Goal: Task Accomplishment & Management: Manage account settings

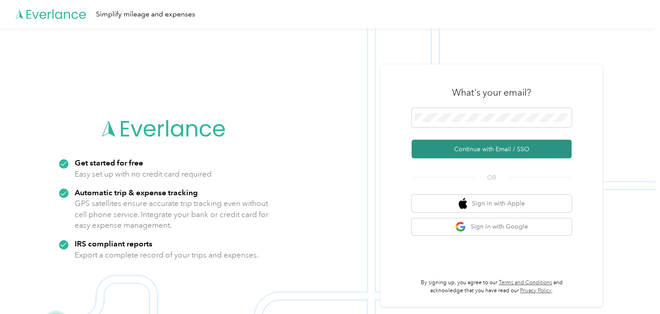
click at [463, 150] on button "Continue with Email / SSO" at bounding box center [492, 149] width 160 height 19
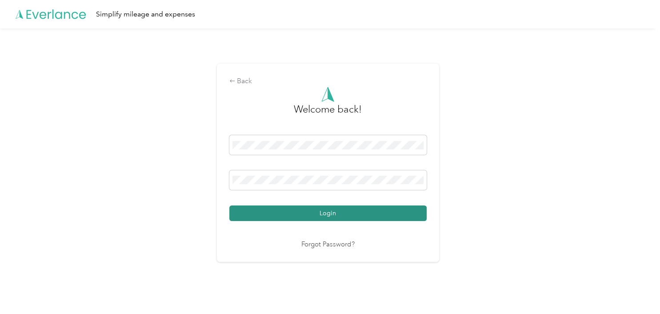
click at [281, 207] on button "Login" at bounding box center [327, 213] width 197 height 16
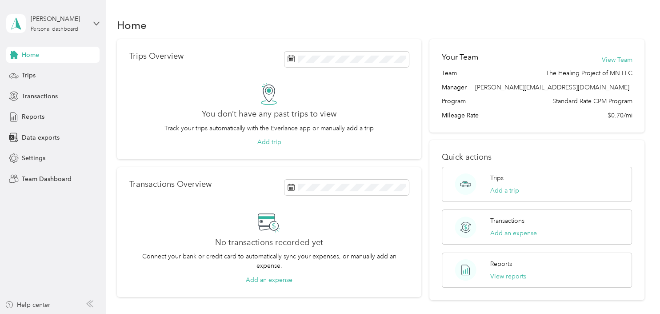
click at [623, 53] on div "Your Team View Team" at bounding box center [537, 60] width 191 height 17
click at [624, 59] on button "View Team" at bounding box center [617, 59] width 31 height 9
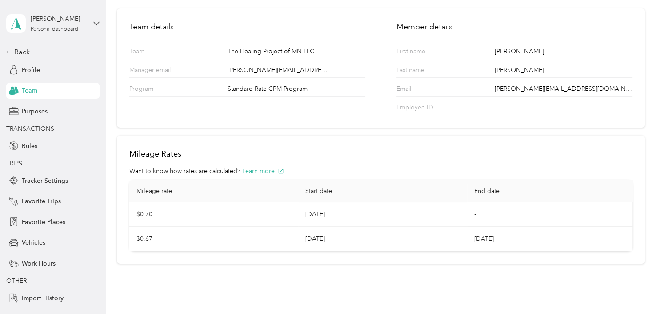
scroll to position [68, 0]
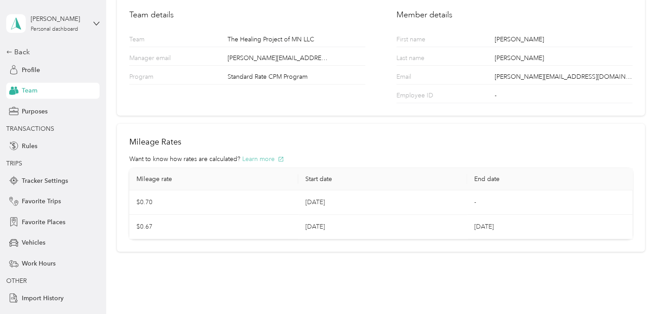
click at [269, 157] on button "Learn more" at bounding box center [263, 158] width 42 height 9
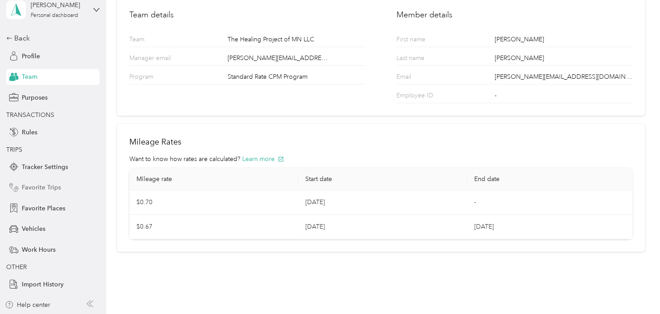
scroll to position [0, 0]
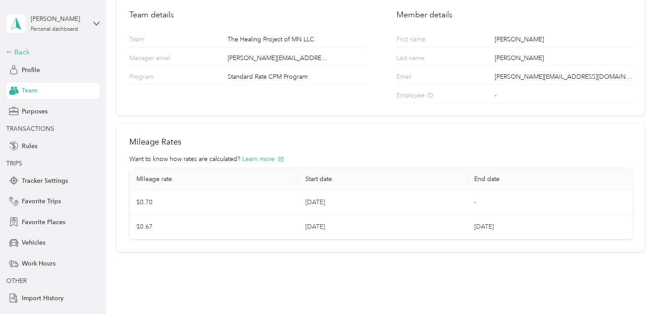
click at [17, 54] on div "Back" at bounding box center [50, 52] width 89 height 11
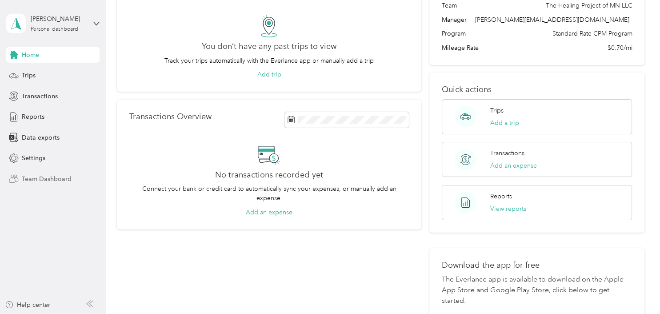
click at [60, 182] on span "Team Dashboard" at bounding box center [47, 178] width 50 height 9
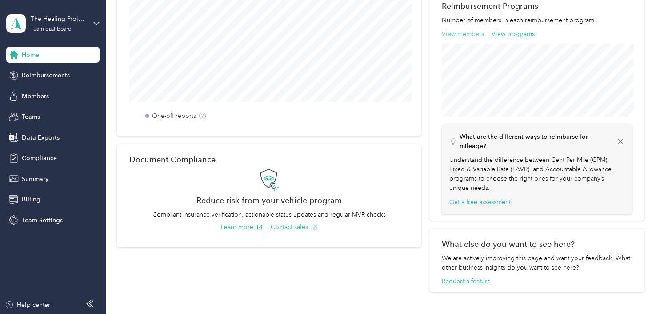
scroll to position [208, 0]
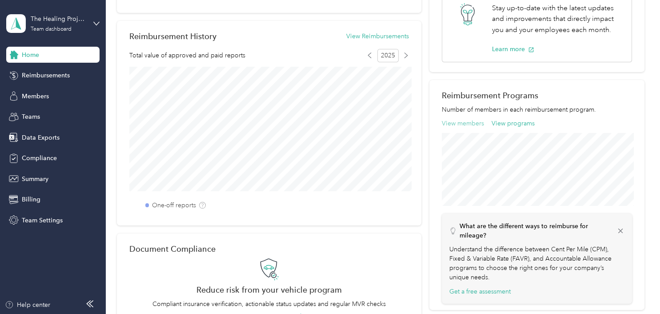
click at [467, 122] on button "View members" at bounding box center [463, 123] width 42 height 9
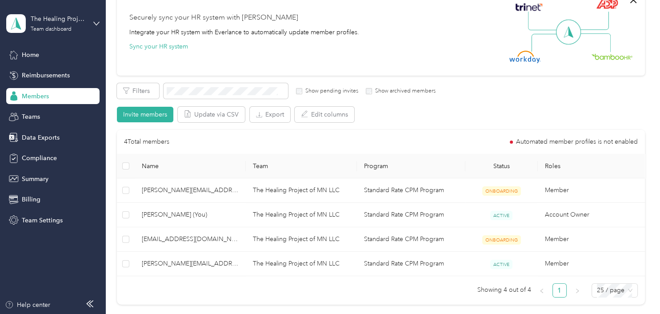
scroll to position [89, 0]
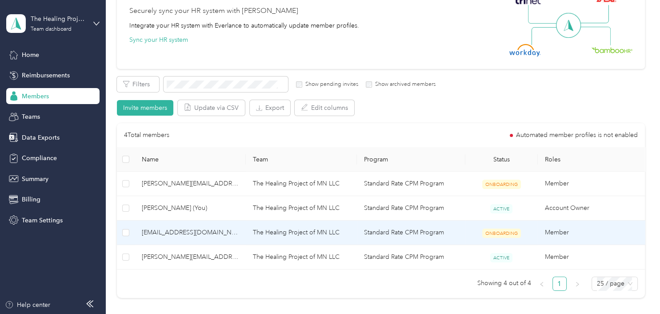
click at [438, 236] on td "Standard Rate CPM Program" at bounding box center [411, 233] width 109 height 24
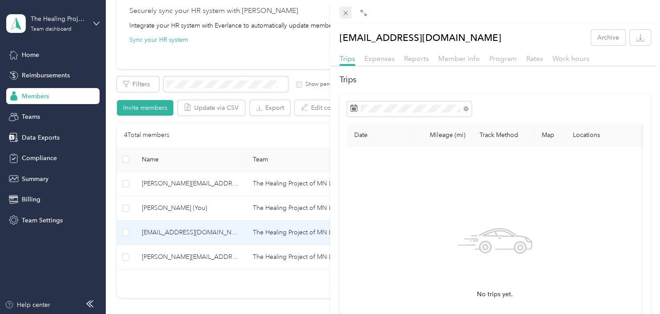
click at [343, 13] on icon at bounding box center [346, 13] width 8 height 8
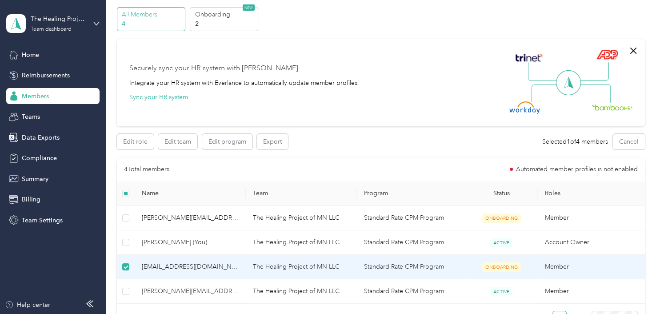
scroll to position [44, 0]
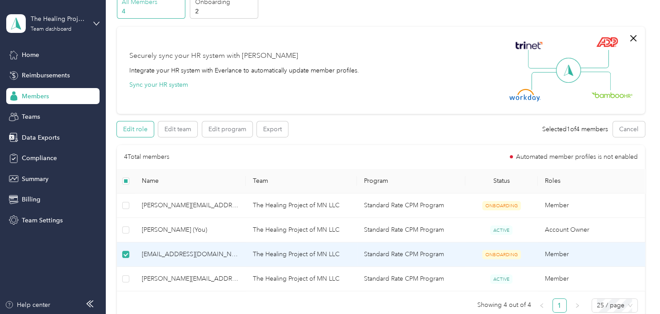
click at [133, 129] on button "Edit role" at bounding box center [135, 129] width 37 height 16
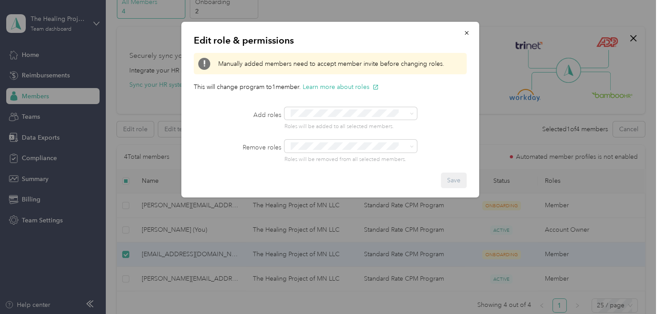
click at [362, 140] on div "Edit role & permissions Manually added members need to accept member invite bef…" at bounding box center [330, 110] width 298 height 176
click at [469, 33] on icon "button" at bounding box center [467, 33] width 6 height 6
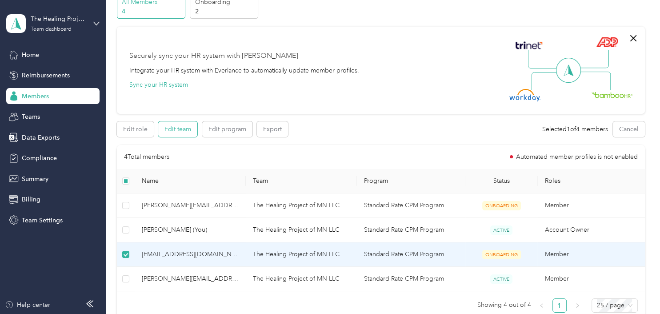
click at [174, 131] on button "Edit team" at bounding box center [177, 129] width 39 height 16
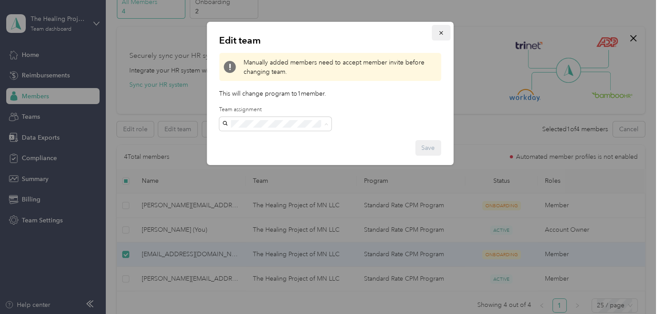
click at [442, 32] on icon "button" at bounding box center [441, 33] width 4 height 4
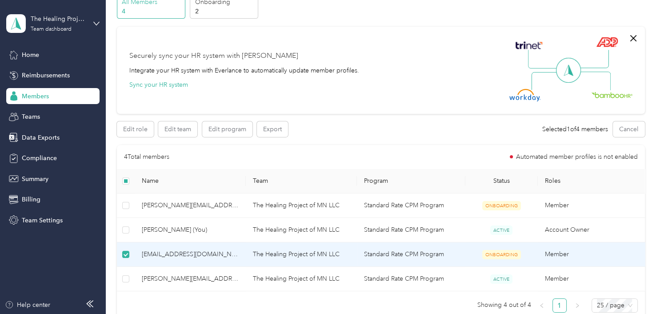
scroll to position [0, 0]
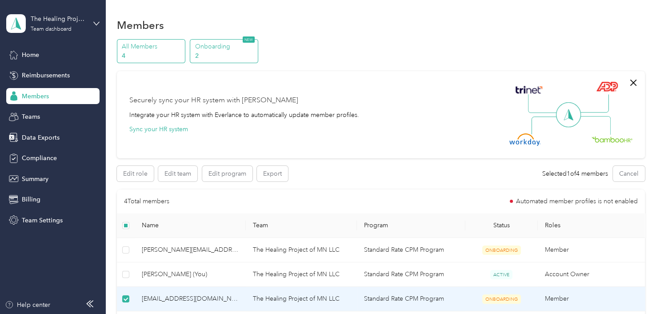
click at [229, 55] on p "2" at bounding box center [225, 55] width 60 height 9
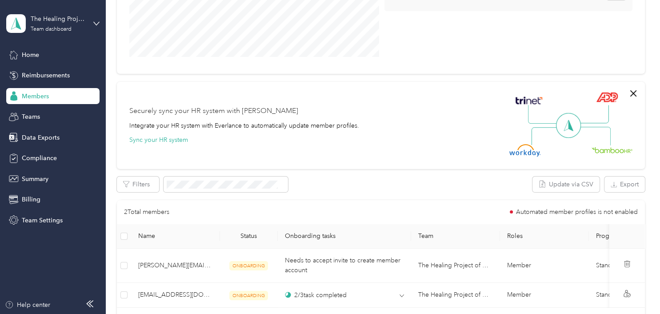
scroll to position [224, 0]
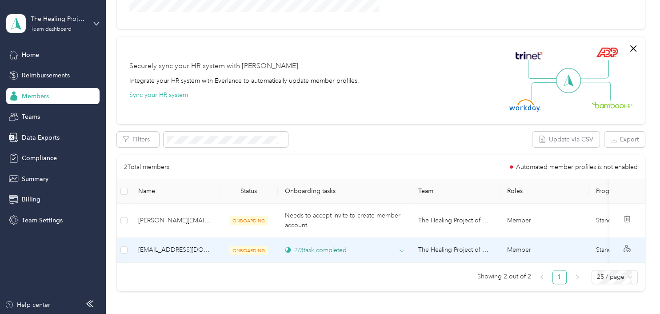
click at [327, 251] on div "2 / 3 task completed" at bounding box center [316, 249] width 62 height 9
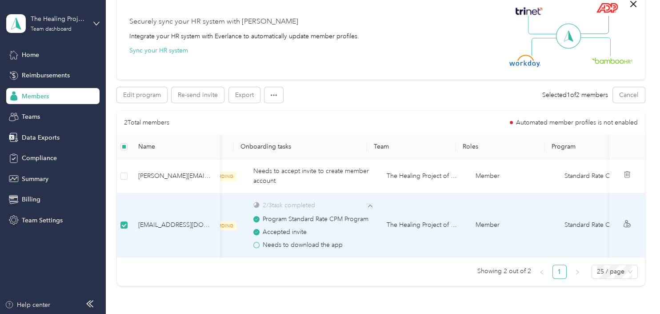
scroll to position [0, 0]
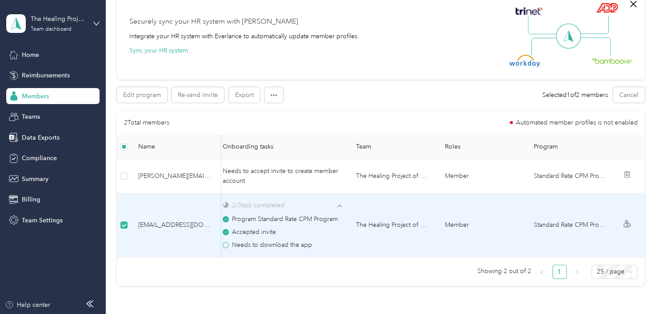
click at [636, 221] on div at bounding box center [627, 225] width 21 height 10
click at [627, 223] on div at bounding box center [627, 225] width 21 height 10
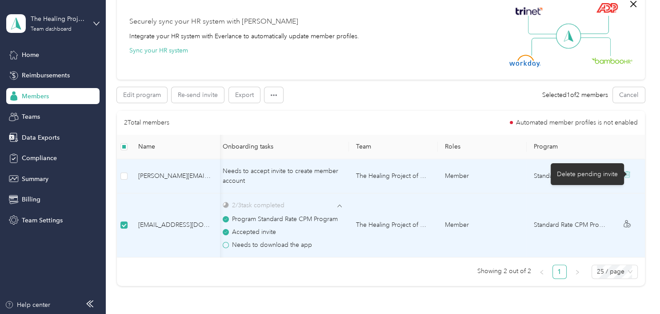
click at [631, 173] on icon at bounding box center [627, 174] width 7 height 7
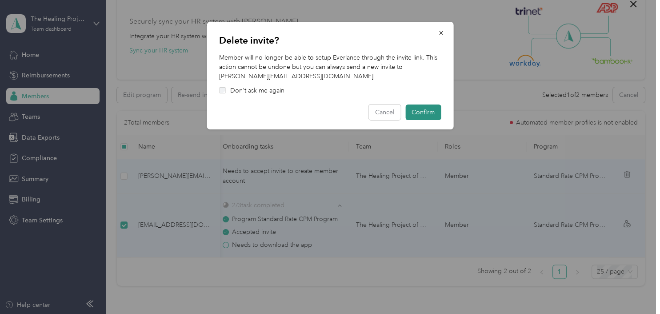
click at [421, 111] on button "Confirm" at bounding box center [424, 113] width 36 height 16
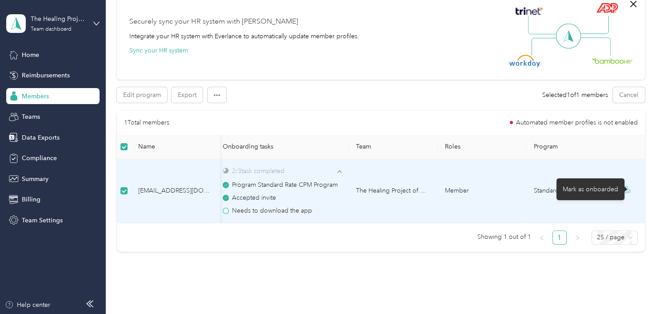
click at [628, 189] on icon at bounding box center [626, 191] width 4 height 4
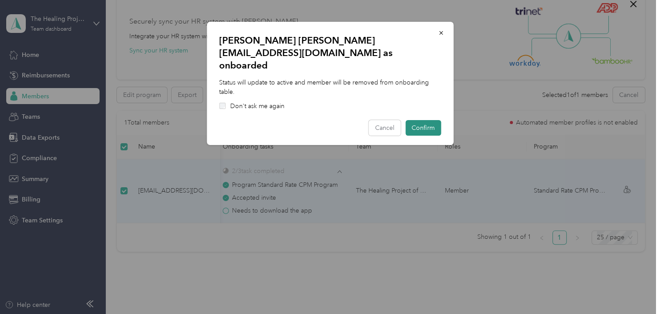
click at [430, 120] on button "Confirm" at bounding box center [424, 128] width 36 height 16
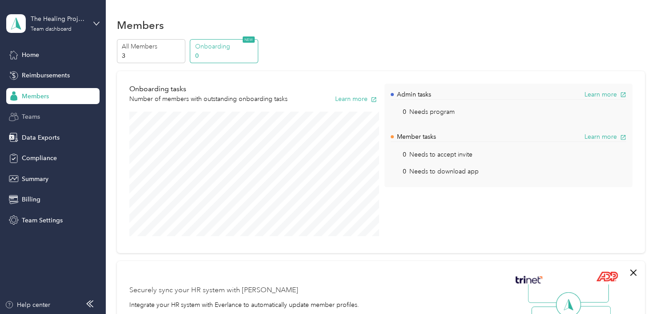
click at [31, 120] on span "Teams" at bounding box center [31, 116] width 18 height 9
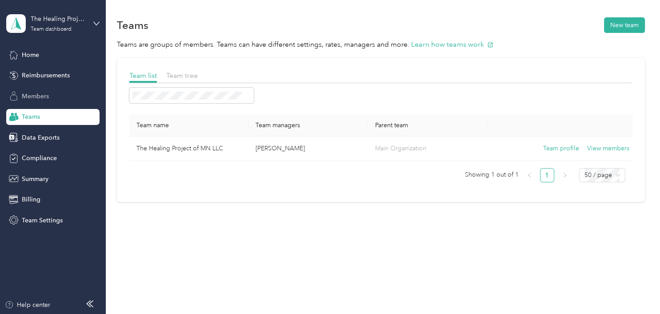
click at [40, 92] on span "Members" at bounding box center [35, 96] width 27 height 9
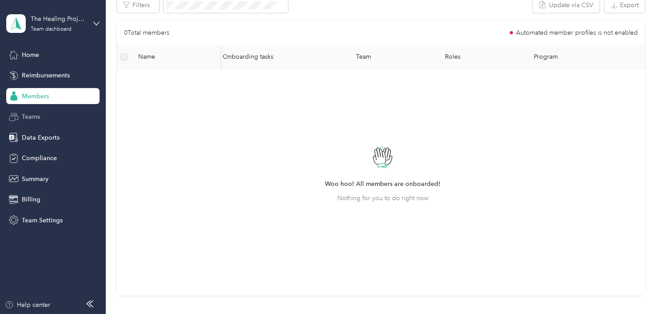
click at [59, 113] on div "Teams" at bounding box center [52, 117] width 93 height 16
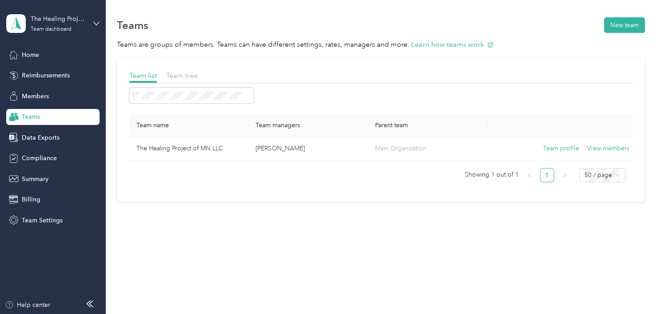
click at [190, 69] on div "Team list Team tree Team name Team managers Parent team The Healing Project of …" at bounding box center [381, 130] width 528 height 144
click at [191, 77] on span "Team tree" at bounding box center [182, 75] width 32 height 8
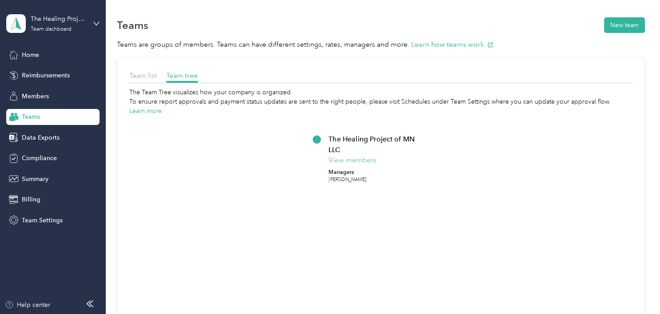
click at [353, 156] on button "View members" at bounding box center [353, 160] width 48 height 11
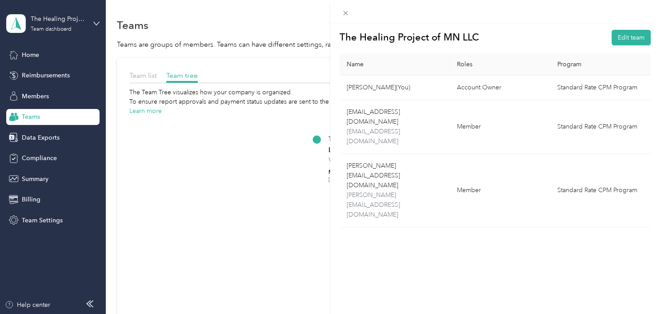
click at [611, 29] on div "The Healing Project of MN LLC Edit team Name Roles Program [PERSON_NAME] (You) …" at bounding box center [495, 181] width 330 height 314
click at [615, 36] on button "Edit team" at bounding box center [631, 38] width 39 height 16
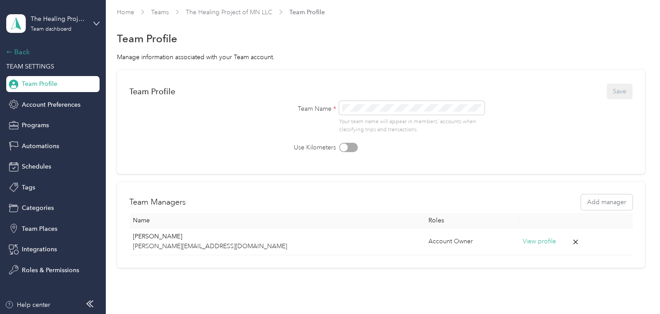
click at [14, 53] on div "Back" at bounding box center [50, 52] width 89 height 11
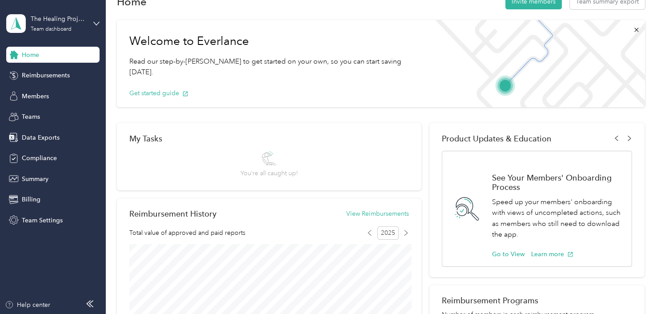
scroll to position [11, 0]
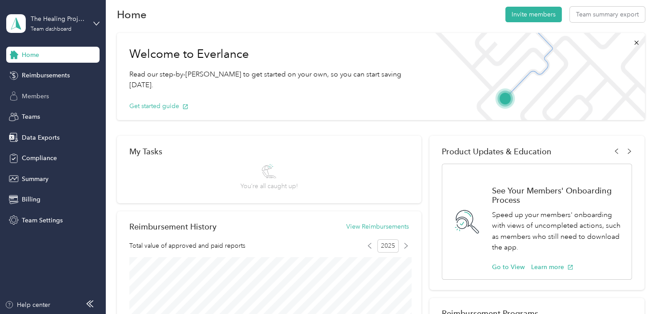
click at [35, 95] on span "Members" at bounding box center [35, 96] width 27 height 9
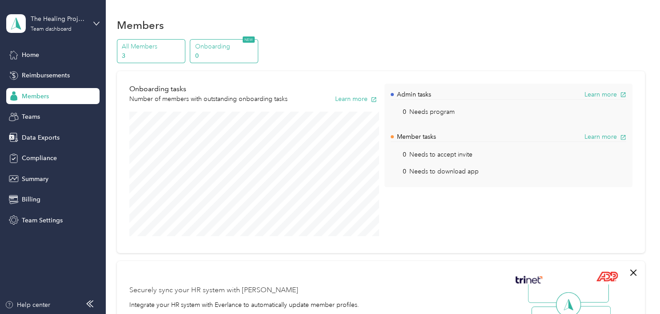
click at [152, 47] on p "All Members" at bounding box center [152, 46] width 60 height 9
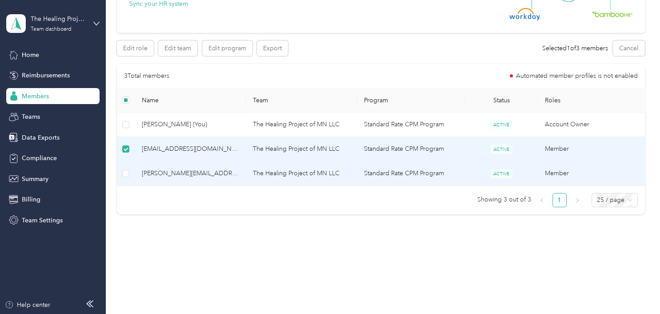
scroll to position [125, 0]
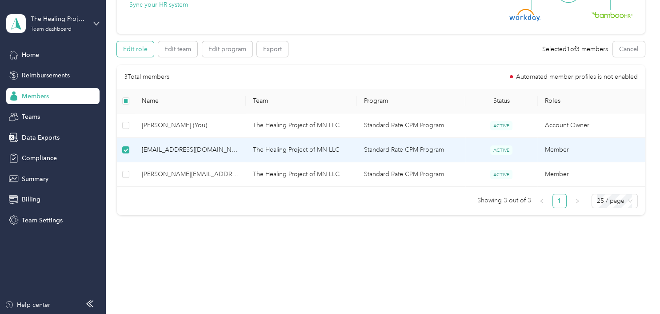
click at [139, 50] on button "Edit role" at bounding box center [135, 49] width 37 height 16
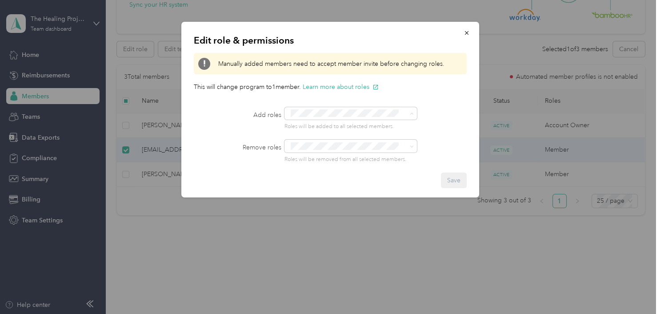
click at [458, 133] on div "Edit role & permissions Manually added members need to accept member invite bef…" at bounding box center [330, 110] width 298 height 176
click at [462, 35] on button "button" at bounding box center [467, 33] width 19 height 16
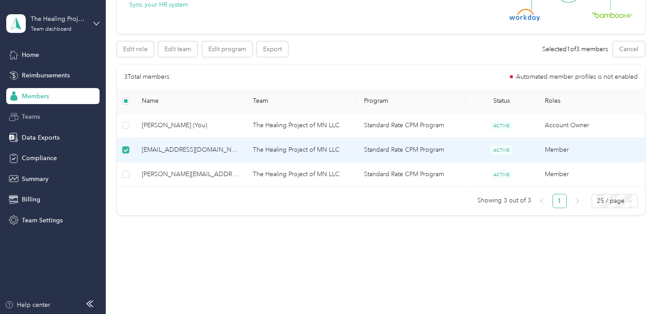
click at [86, 113] on div "Teams" at bounding box center [52, 117] width 93 height 16
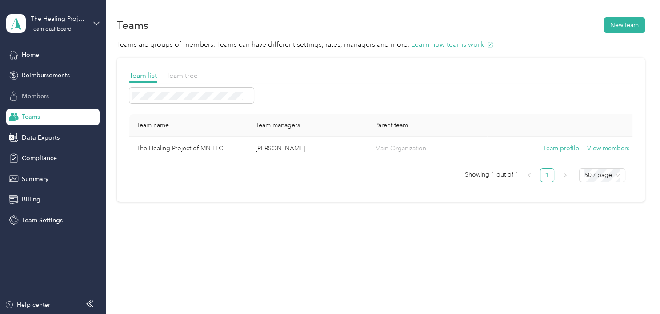
click at [86, 101] on div "Members" at bounding box center [52, 96] width 93 height 16
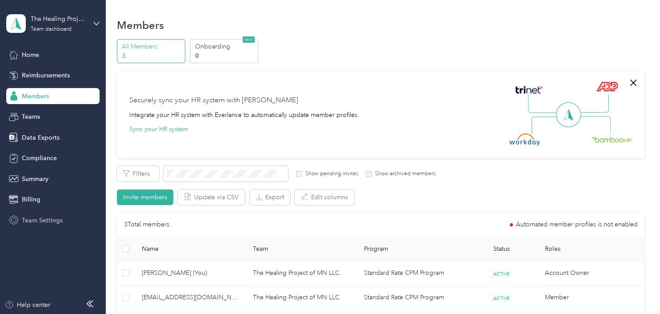
click at [67, 216] on div "Team Settings" at bounding box center [52, 220] width 93 height 16
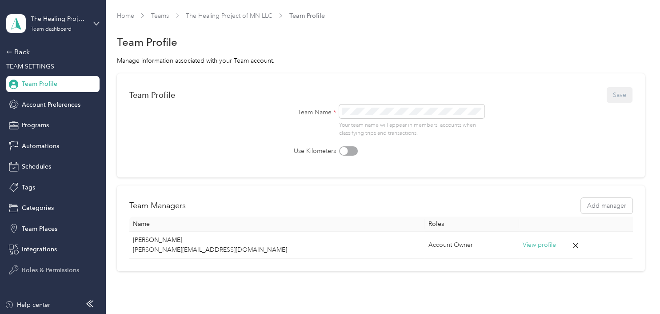
click at [70, 267] on span "Roles & Permissions" at bounding box center [50, 269] width 57 height 9
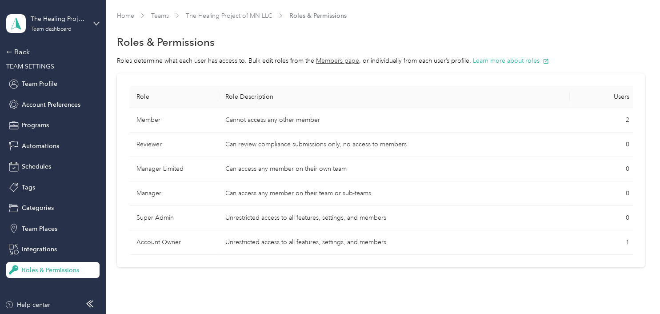
click at [52, 40] on div "The Healing Project of MN LLC Team dashboard Back TEAM SETTINGS Team Profile Ac…" at bounding box center [52, 139] width 93 height 278
click at [51, 25] on div "The Healing Project of MN LLC Team dashboard" at bounding box center [59, 23] width 56 height 18
click at [40, 72] on div "Team dashboard" at bounding box center [38, 72] width 49 height 9
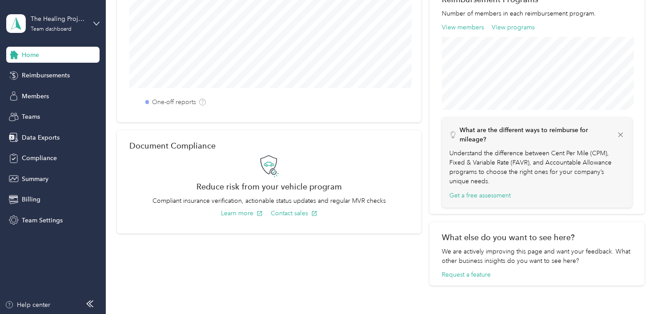
scroll to position [259, 0]
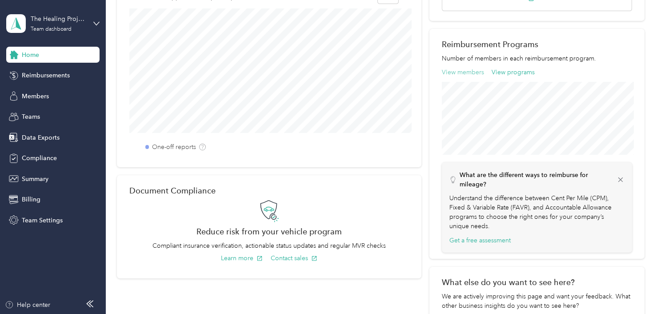
click at [452, 76] on button "View members" at bounding box center [463, 72] width 42 height 9
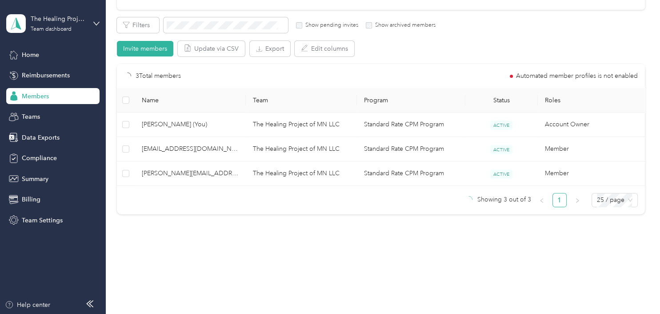
scroll to position [149, 0]
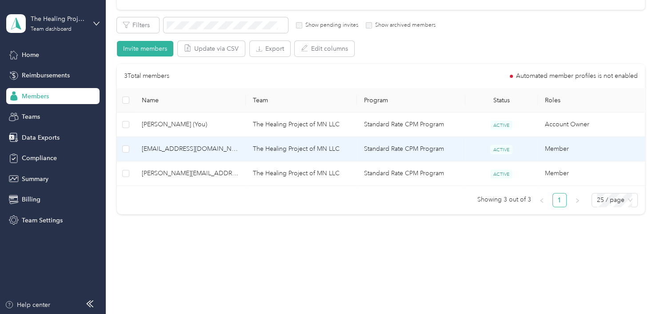
click at [497, 149] on span "ACTIVE" at bounding box center [501, 149] width 22 height 9
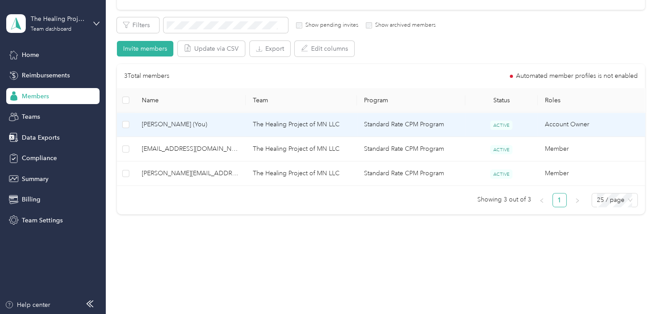
click at [355, 135] on td "The Healing Project of MN LLC" at bounding box center [301, 125] width 111 height 24
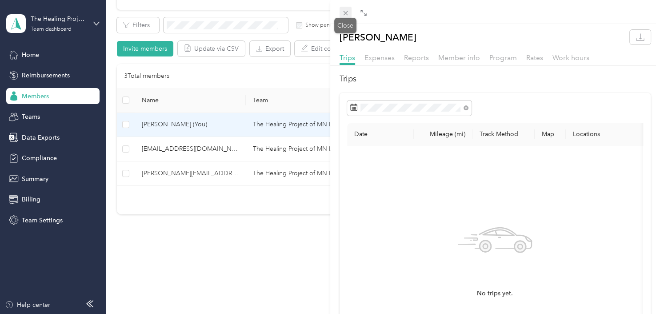
click at [344, 11] on icon at bounding box center [346, 13] width 8 height 8
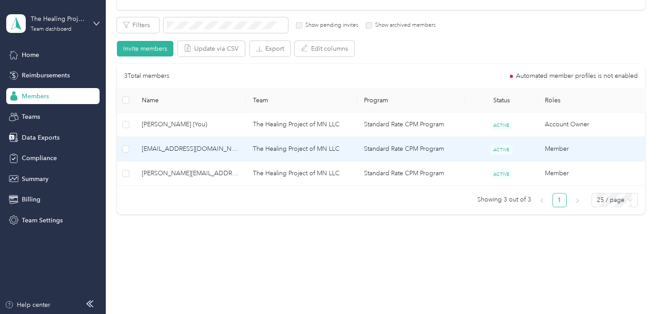
click at [235, 143] on td "[EMAIL_ADDRESS][DOMAIN_NAME]" at bounding box center [190, 149] width 111 height 24
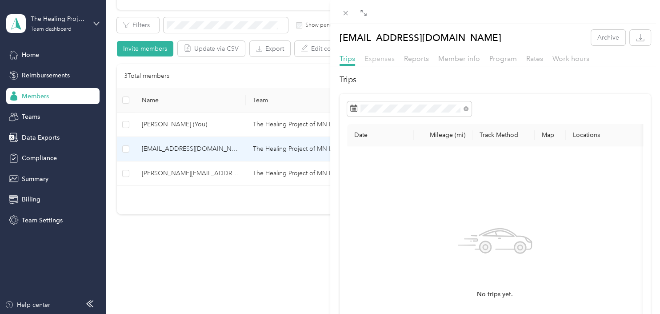
click at [371, 61] on span "Expenses" at bounding box center [380, 58] width 30 height 8
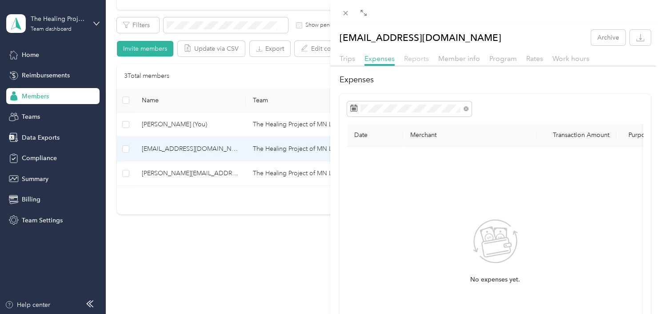
click at [410, 60] on span "Reports" at bounding box center [416, 58] width 25 height 8
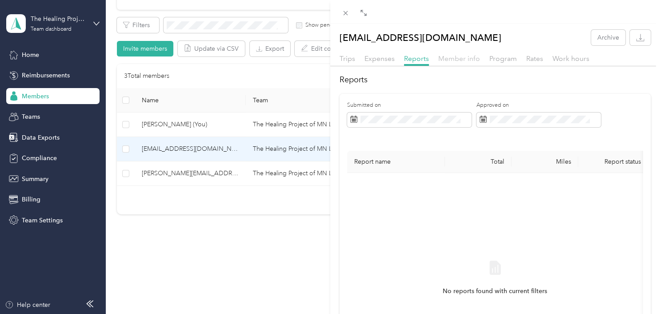
click at [438, 60] on span "Member info" at bounding box center [459, 58] width 42 height 8
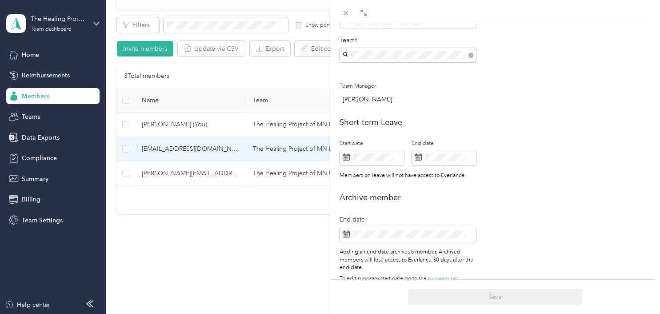
scroll to position [303, 0]
click at [346, 229] on icon at bounding box center [346, 232] width 7 height 7
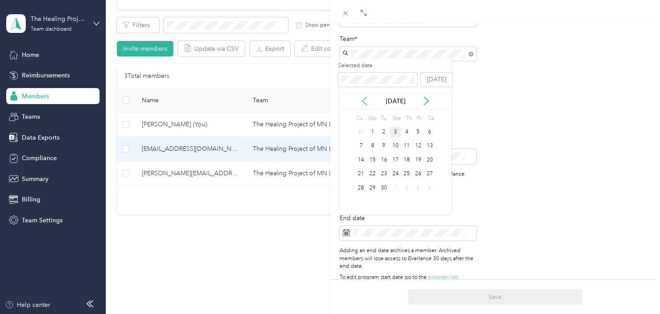
click at [368, 100] on icon at bounding box center [364, 100] width 9 height 9
click at [372, 131] on div "2" at bounding box center [373, 131] width 12 height 11
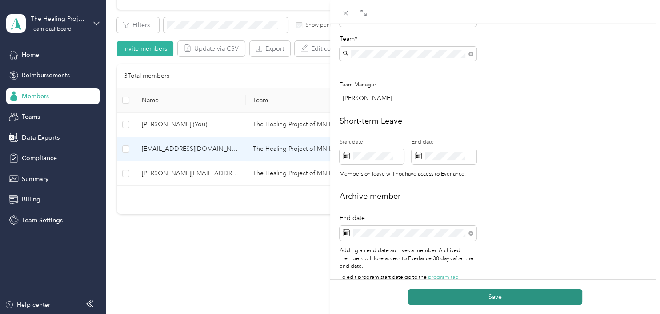
click at [447, 301] on button "Save" at bounding box center [495, 297] width 174 height 16
click at [446, 296] on button "Save" at bounding box center [495, 297] width 174 height 16
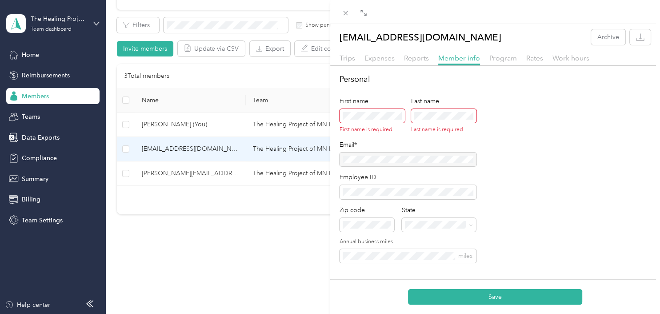
scroll to position [0, 0]
click at [354, 122] on span at bounding box center [372, 116] width 65 height 14
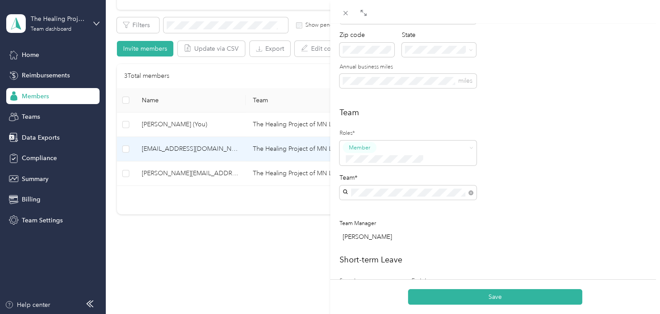
scroll to position [179, 0]
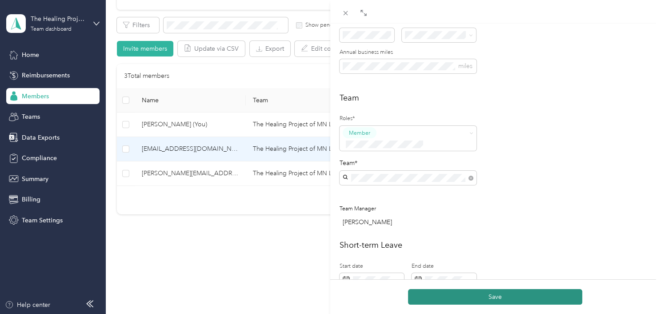
click at [455, 298] on button "Save" at bounding box center [495, 297] width 174 height 16
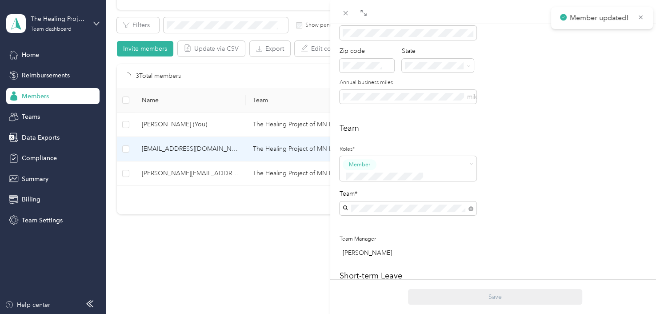
scroll to position [210, 0]
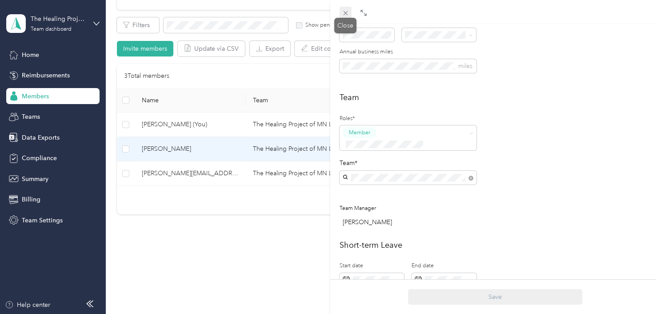
click at [344, 11] on icon at bounding box center [346, 13] width 8 height 8
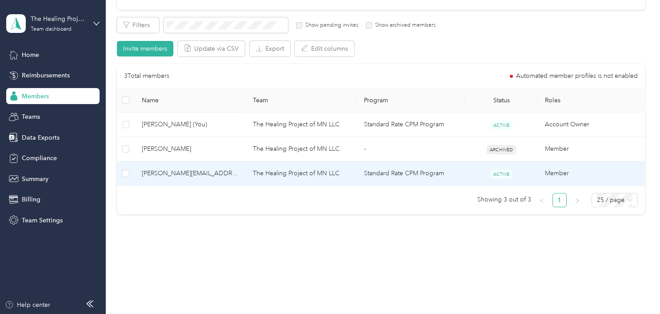
click at [157, 166] on td "[PERSON_NAME][EMAIL_ADDRESS][DOMAIN_NAME]" at bounding box center [190, 173] width 111 height 24
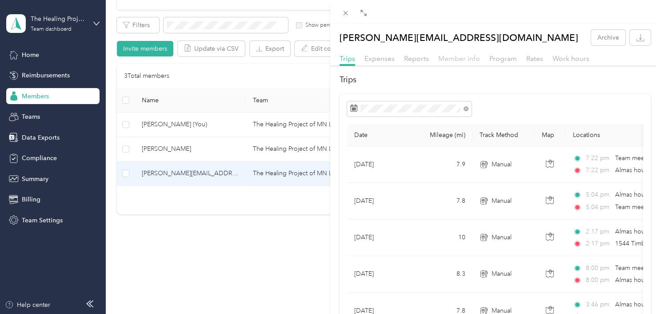
click at [443, 57] on span "Member info" at bounding box center [459, 58] width 42 height 8
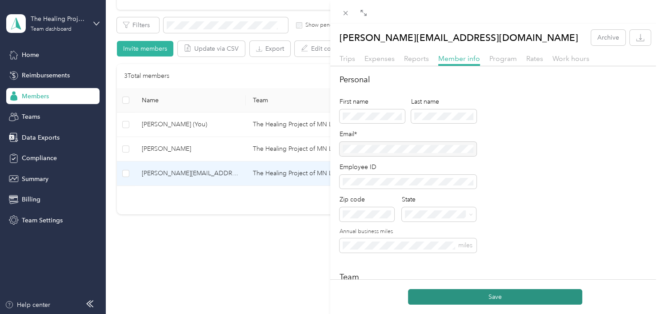
click at [453, 299] on button "Save" at bounding box center [495, 297] width 174 height 16
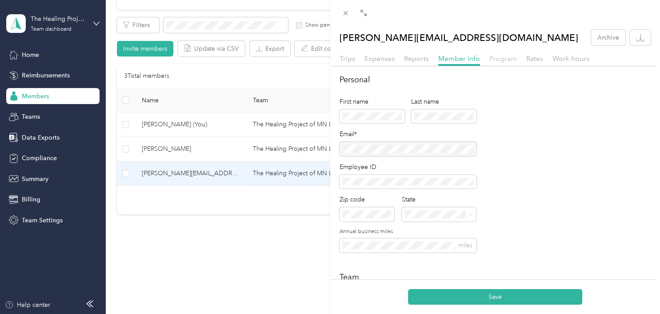
click at [492, 57] on span "Program" at bounding box center [504, 58] width 28 height 8
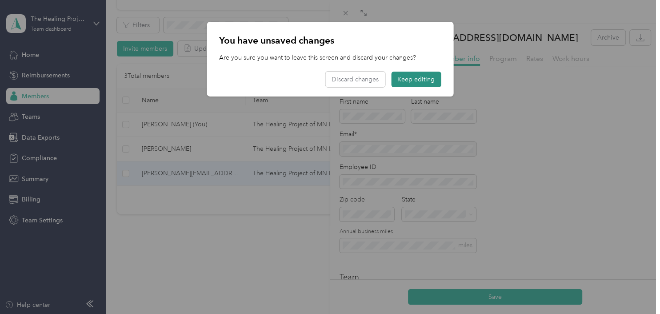
click at [406, 77] on button "Keep editing" at bounding box center [416, 80] width 50 height 16
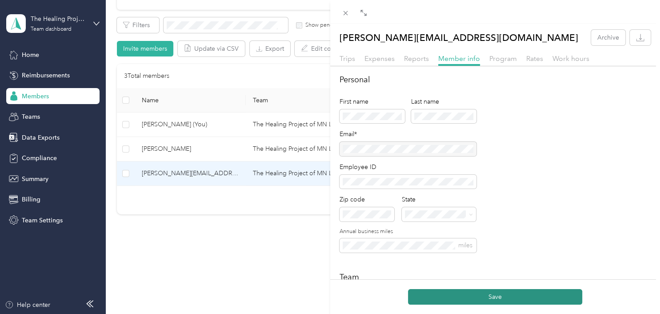
click at [511, 297] on button "Save" at bounding box center [495, 297] width 174 height 16
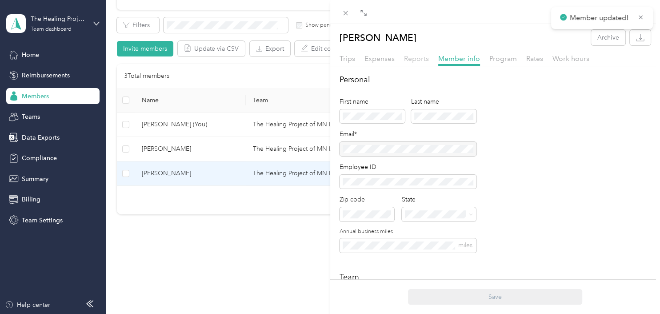
click at [418, 60] on span "Reports" at bounding box center [416, 58] width 25 height 8
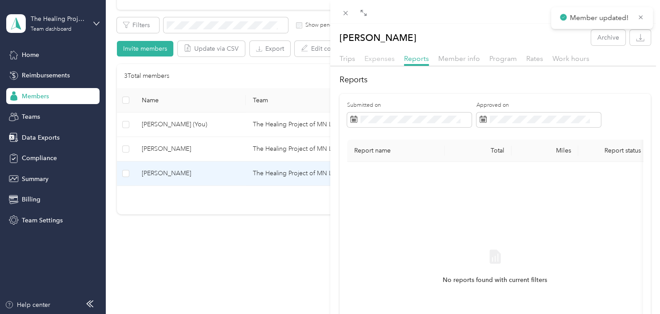
click at [372, 61] on span "Expenses" at bounding box center [380, 58] width 30 height 8
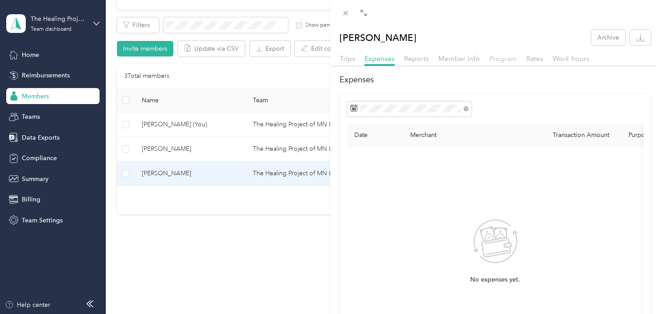
click at [499, 55] on span "Program" at bounding box center [504, 58] width 28 height 8
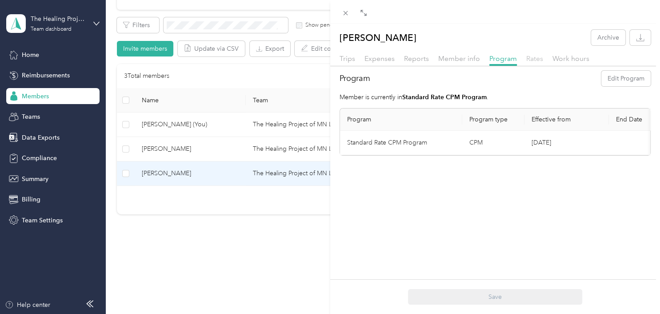
click at [530, 59] on span "Rates" at bounding box center [535, 58] width 17 height 8
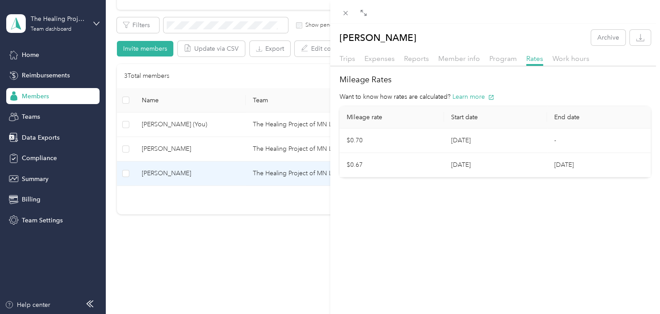
click at [547, 59] on div "Trips Expenses Reports Member info Program Rates Work hours" at bounding box center [495, 59] width 330 height 13
click at [564, 58] on span "Work hours" at bounding box center [571, 58] width 37 height 8
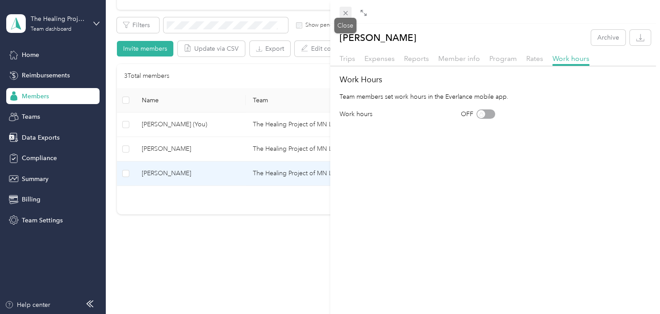
click at [348, 15] on icon at bounding box center [346, 13] width 8 height 8
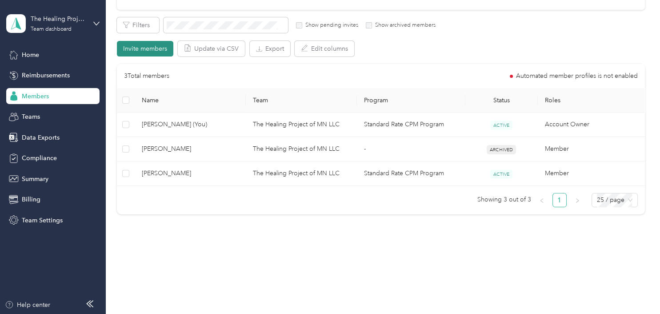
click at [148, 45] on button "Invite members" at bounding box center [145, 49] width 56 height 16
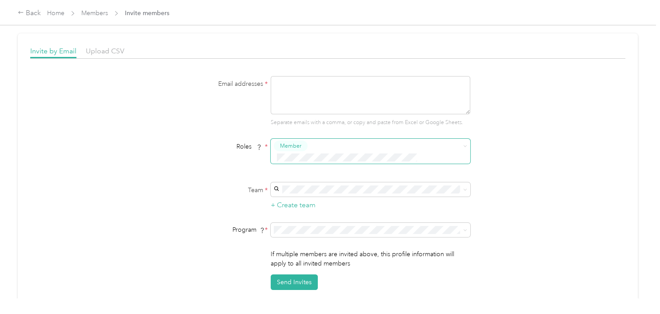
scroll to position [44, 0]
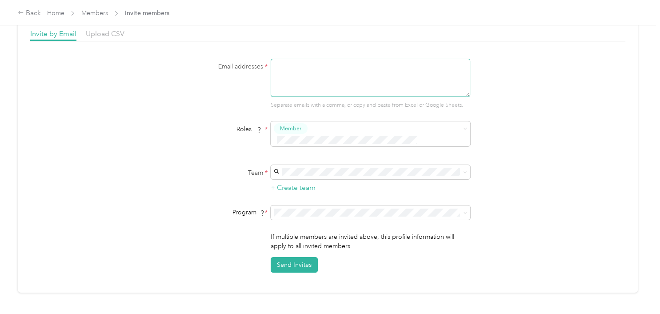
click at [322, 74] on textarea at bounding box center [371, 78] width 200 height 38
type textarea "[PERSON_NAME][EMAIL_ADDRESS][DOMAIN_NAME]"
click at [301, 165] on span at bounding box center [371, 172] width 200 height 14
click at [307, 184] on p "[PERSON_NAME]" at bounding box center [372, 182] width 187 height 9
click at [236, 180] on div "Team * + Create team" at bounding box center [328, 179] width 342 height 28
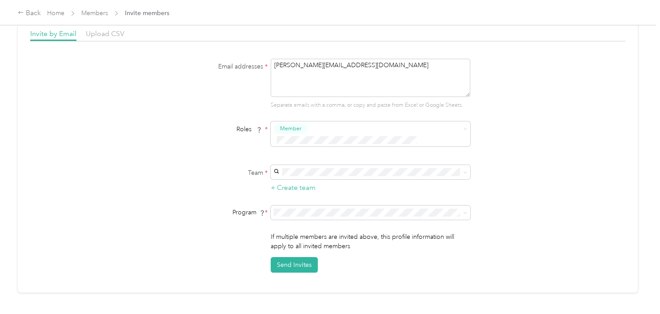
click at [285, 182] on button "+ Create team" at bounding box center [293, 187] width 45 height 11
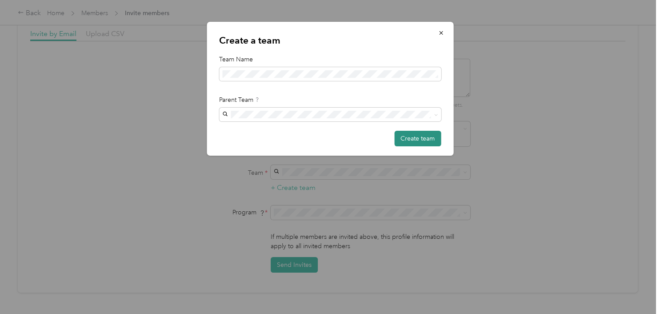
click at [408, 134] on button "Create team" at bounding box center [417, 139] width 47 height 16
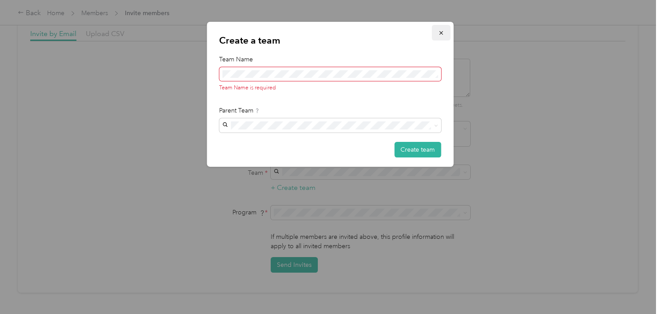
click at [439, 32] on icon "button" at bounding box center [441, 33] width 6 height 6
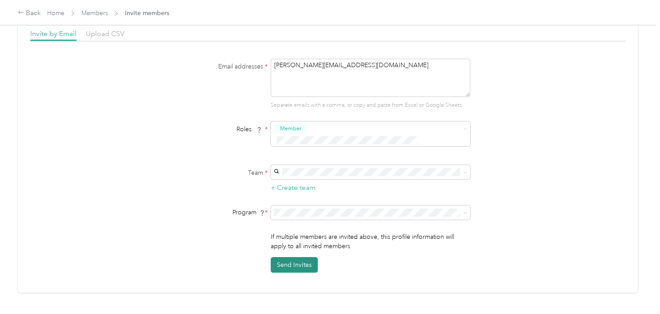
click at [292, 257] on button "Send Invites" at bounding box center [294, 265] width 47 height 16
click at [106, 12] on link "Members" at bounding box center [94, 13] width 27 height 8
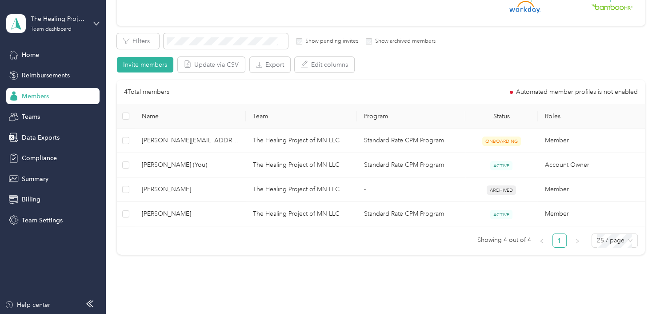
scroll to position [134, 0]
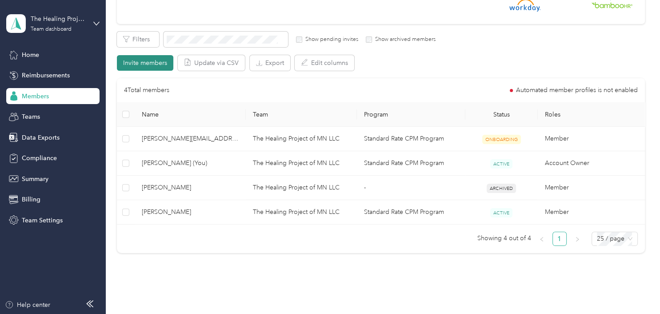
click at [145, 58] on button "Invite members" at bounding box center [145, 63] width 56 height 16
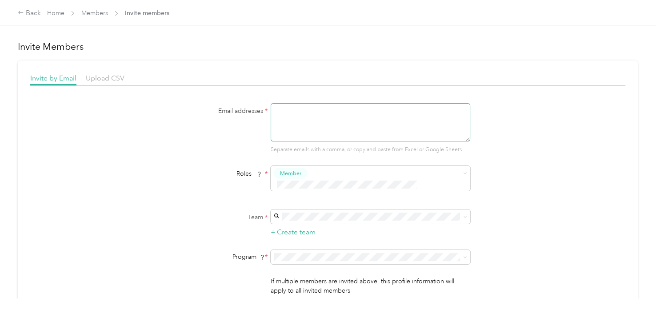
click at [310, 125] on textarea at bounding box center [371, 122] width 200 height 38
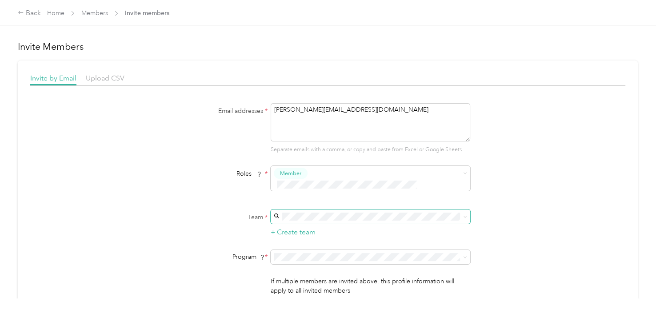
type textarea "[PERSON_NAME][EMAIL_ADDRESS][DOMAIN_NAME]"
click at [301, 218] on span "The Healing Project of MN LLC (Main organization)" at bounding box center [350, 220] width 142 height 8
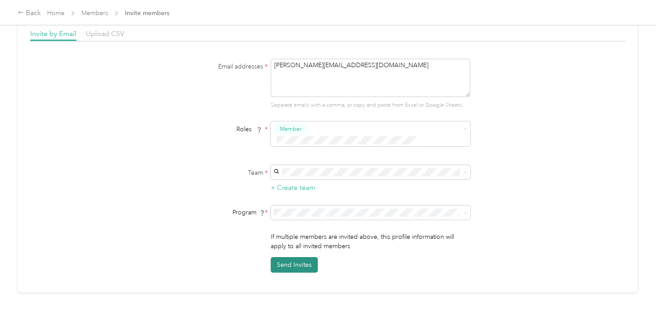
click at [301, 257] on button "Send Invites" at bounding box center [294, 265] width 47 height 16
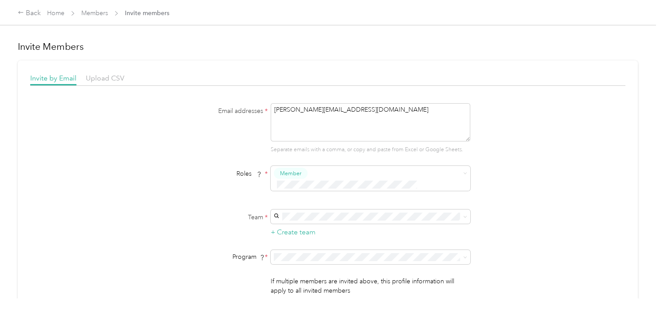
click at [134, 13] on span "Invite members" at bounding box center [147, 12] width 44 height 9
click at [97, 13] on link "Members" at bounding box center [94, 13] width 27 height 8
